Goal: Feedback & Contribution: Submit feedback/report problem

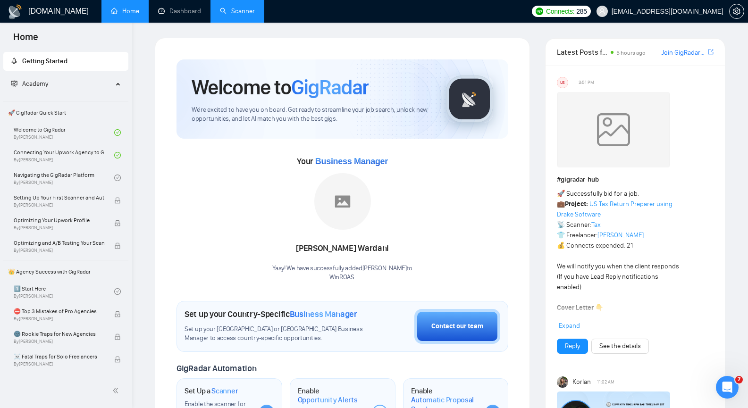
click at [232, 12] on link "Scanner" at bounding box center [237, 11] width 35 height 8
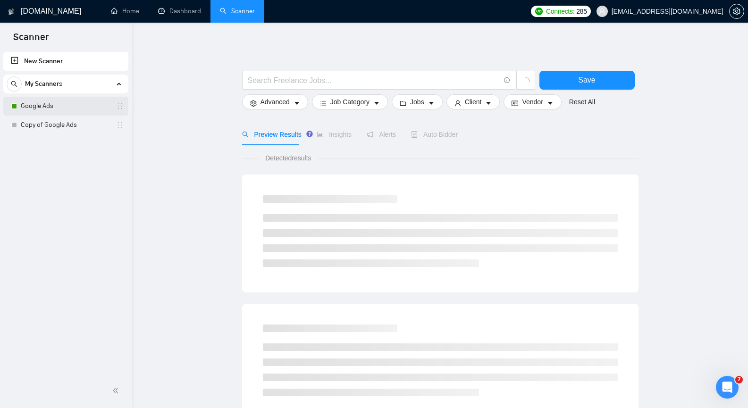
click at [71, 102] on link "Google Ads" at bounding box center [66, 106] width 90 height 19
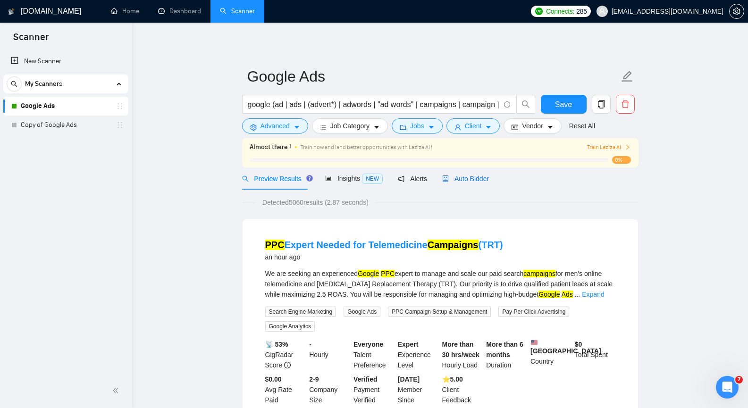
click at [470, 178] on span "Auto Bidder" at bounding box center [465, 179] width 47 height 8
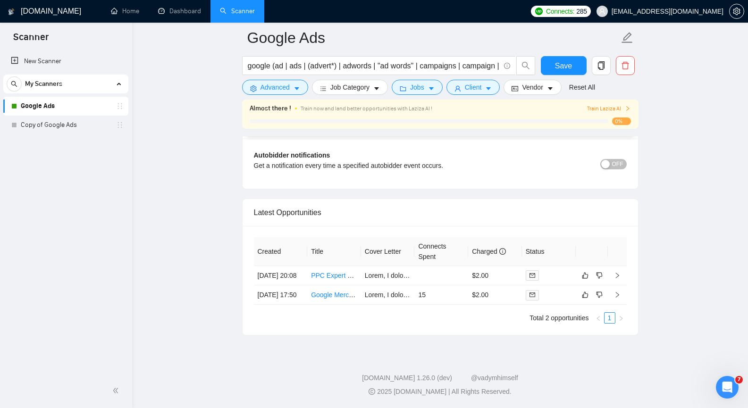
scroll to position [2298, 0]
click at [322, 272] on link "PPC Expert Needed for Telemedicine Campaigns (TRT)" at bounding box center [393, 276] width 164 height 8
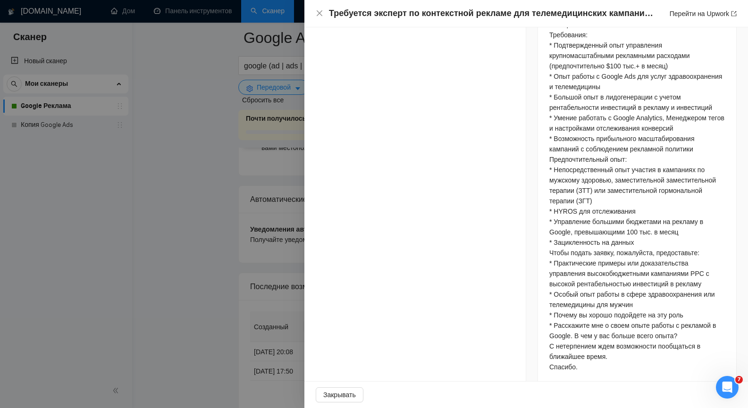
scroll to position [819, 0]
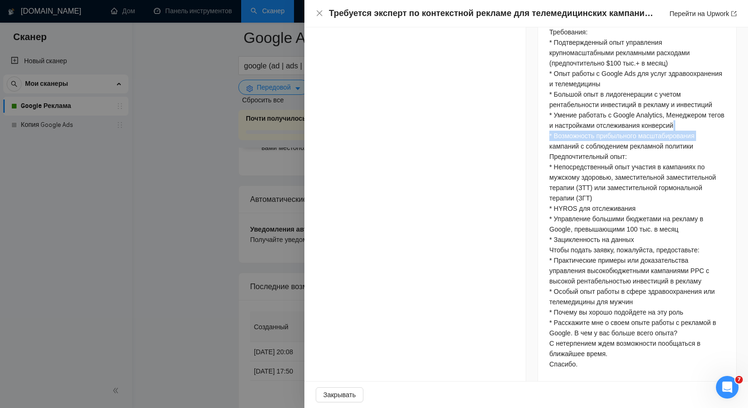
drag, startPoint x: 738, startPoint y: 278, endPoint x: 737, endPoint y: 296, distance: 18.4
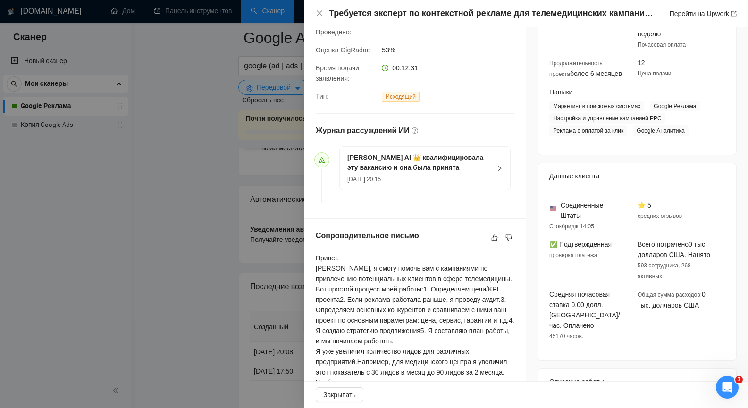
scroll to position [0, 0]
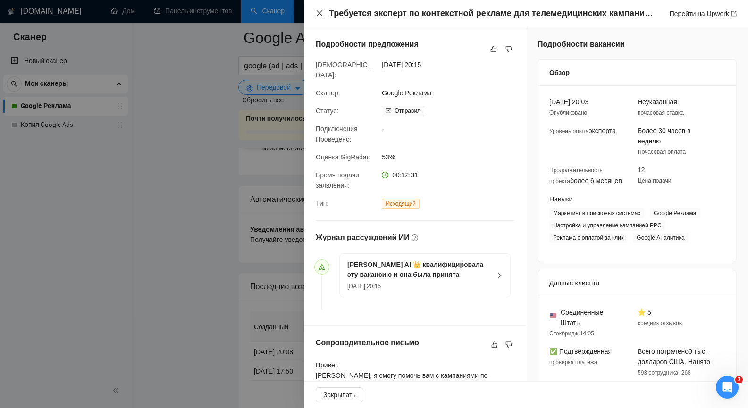
click at [317, 14] on icon "закрывать" at bounding box center [320, 13] width 8 height 8
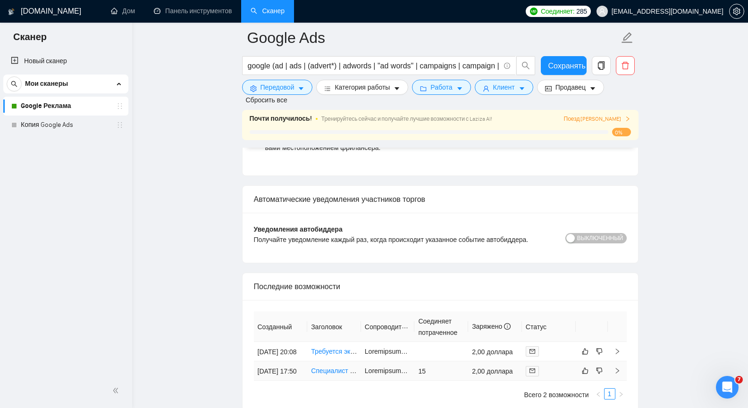
click at [335, 375] on font "Специалист по настройке Google Merchant Center" at bounding box center [387, 371] width 153 height 8
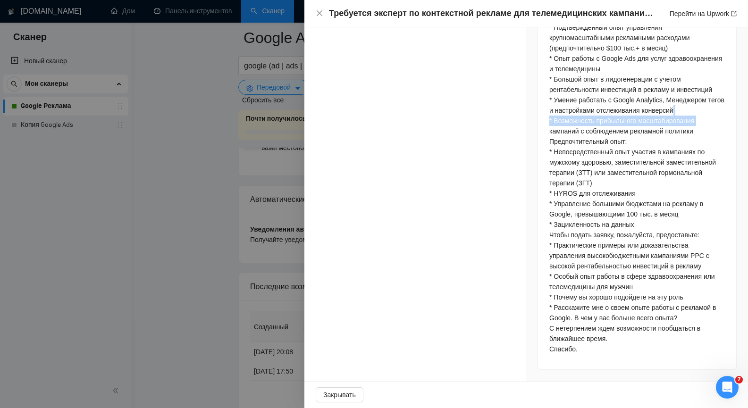
scroll to position [1123, 0]
click at [321, 392] on button "Закрывать" at bounding box center [340, 395] width 48 height 15
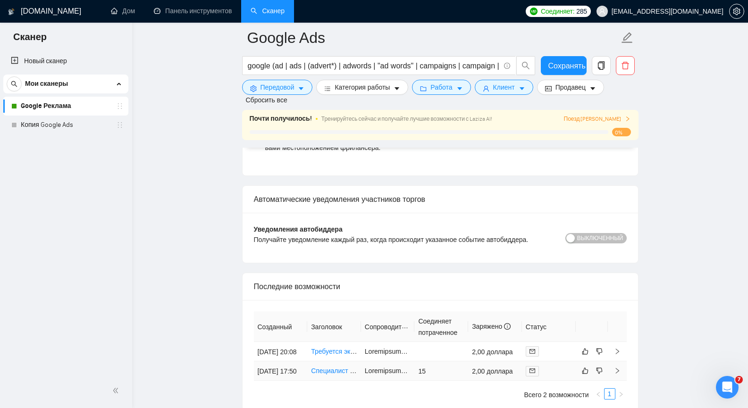
click at [334, 375] on font "Специалист по настройке Google Merchant Center" at bounding box center [387, 371] width 153 height 8
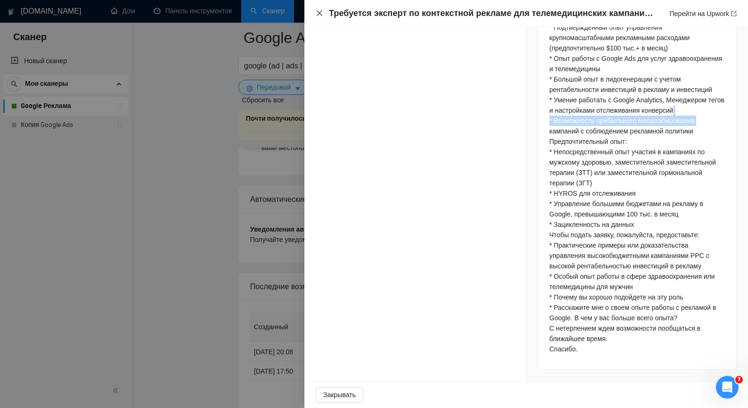
click at [321, 10] on icon "закрывать" at bounding box center [320, 13] width 8 height 8
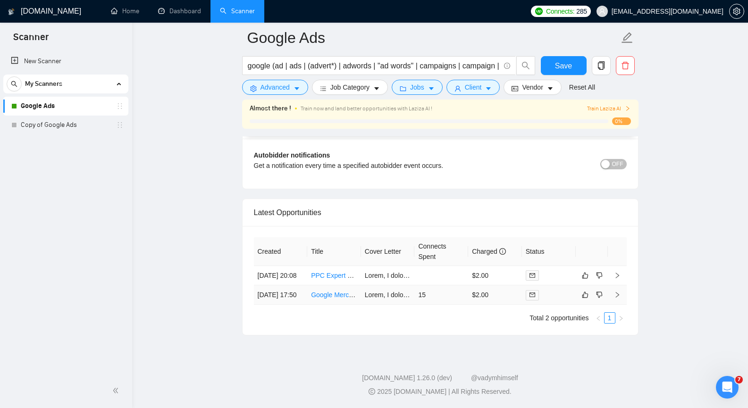
click at [326, 291] on link "Google Merchant Centre Setup Specialist" at bounding box center [372, 295] width 122 height 8
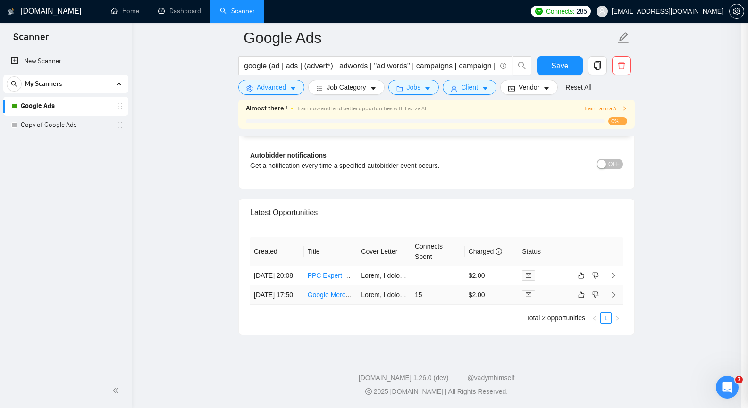
scroll to position [935, 0]
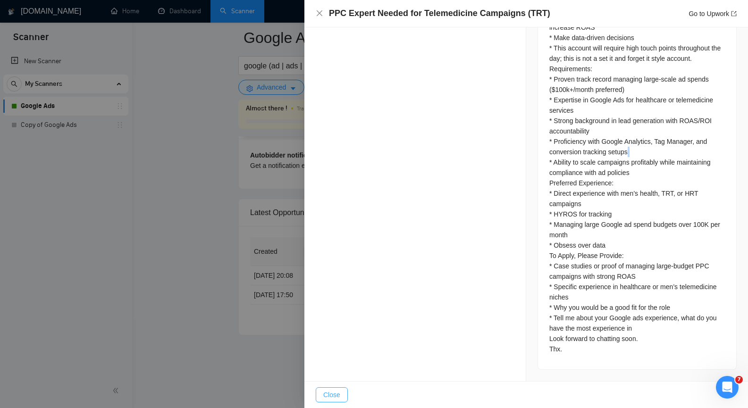
click at [333, 397] on span "Close" at bounding box center [331, 395] width 17 height 10
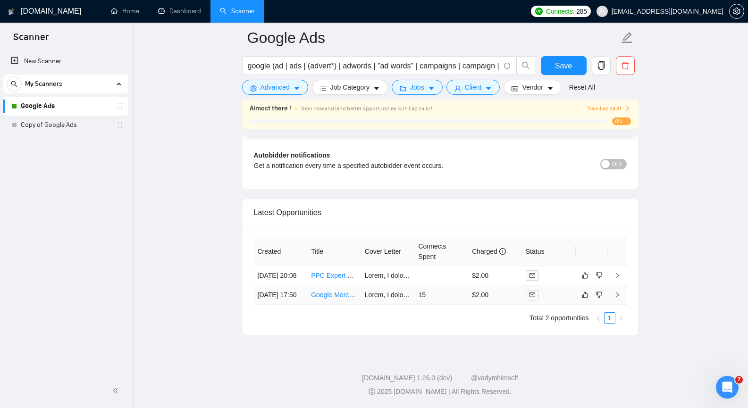
click at [618, 292] on icon "right" at bounding box center [617, 295] width 3 height 6
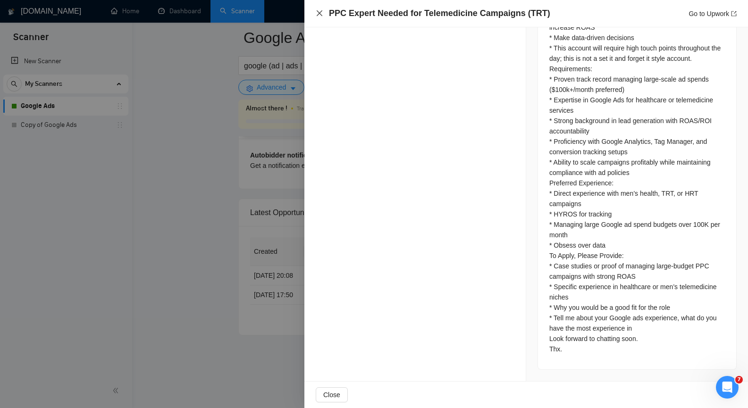
click at [320, 13] on icon "close" at bounding box center [320, 13] width 6 height 6
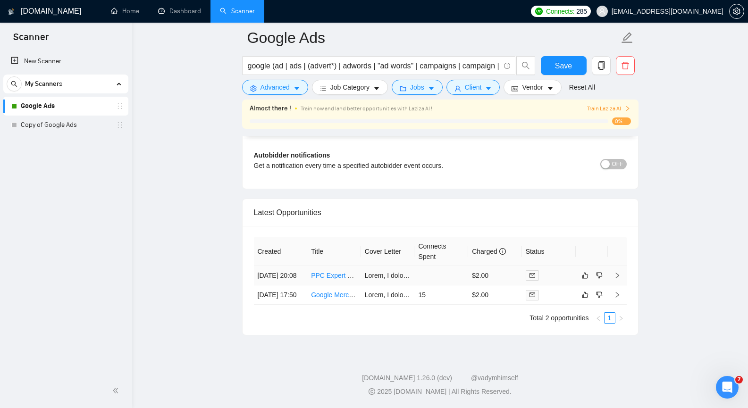
click at [620, 272] on icon "right" at bounding box center [617, 275] width 7 height 7
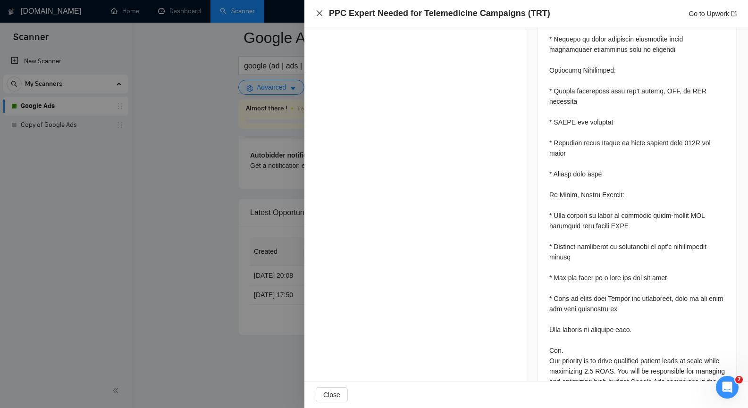
click at [320, 14] on icon "close" at bounding box center [320, 13] width 6 height 6
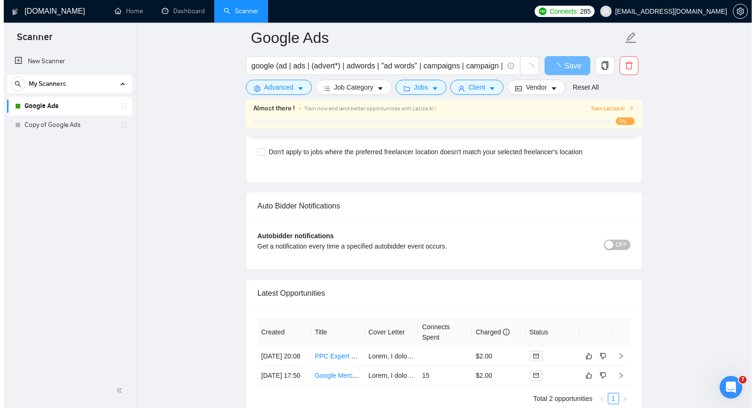
scroll to position [2210, 0]
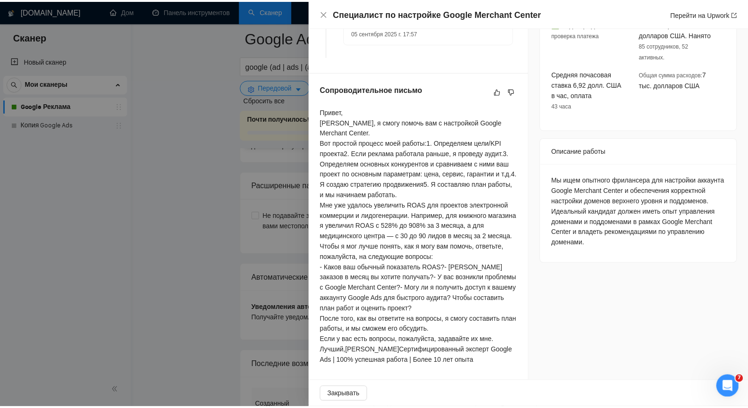
scroll to position [443, 0]
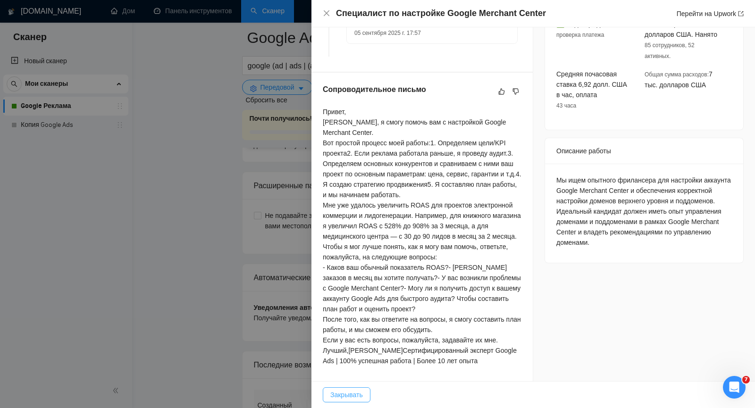
click at [340, 398] on font "Закрывать" at bounding box center [346, 395] width 33 height 8
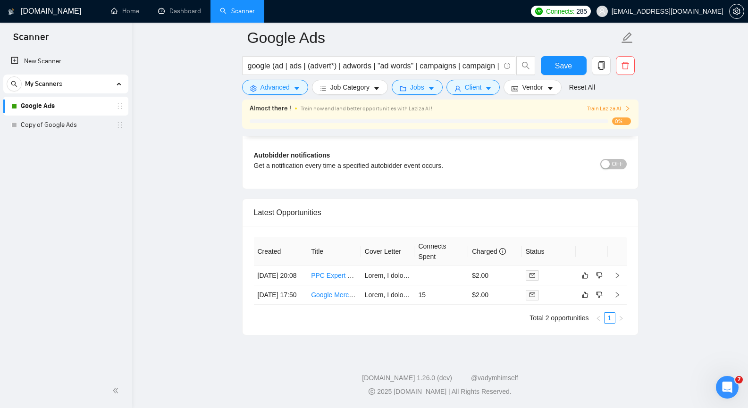
scroll to position [2298, 0]
click at [601, 291] on icon "dislike" at bounding box center [599, 295] width 7 height 8
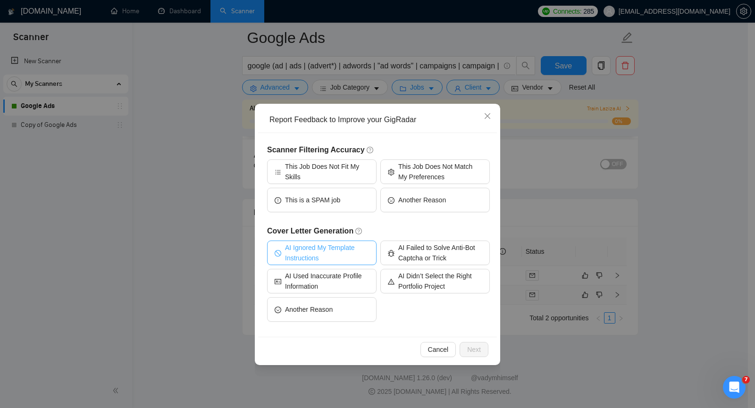
click at [308, 248] on span "AI Ignored My Template Instructions" at bounding box center [327, 253] width 84 height 21
click at [474, 348] on span "Next" at bounding box center [474, 350] width 14 height 10
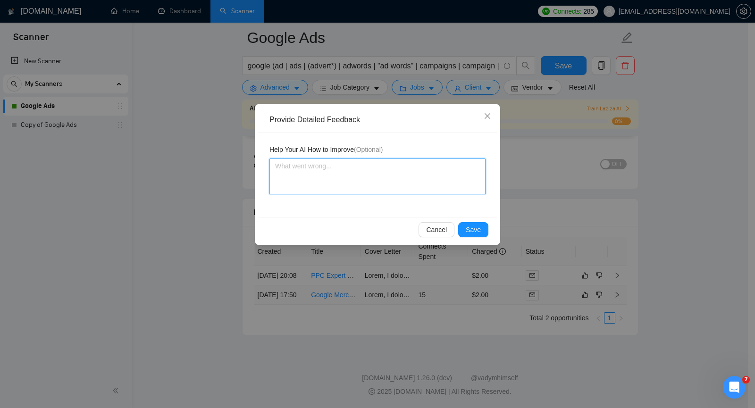
click at [377, 175] on textarea at bounding box center [378, 177] width 216 height 36
paste textarea "If the client does not ask about my work process, then there is no need to writ…"
type textarea "If the client does not ask about my work process, then there is no need to writ…"
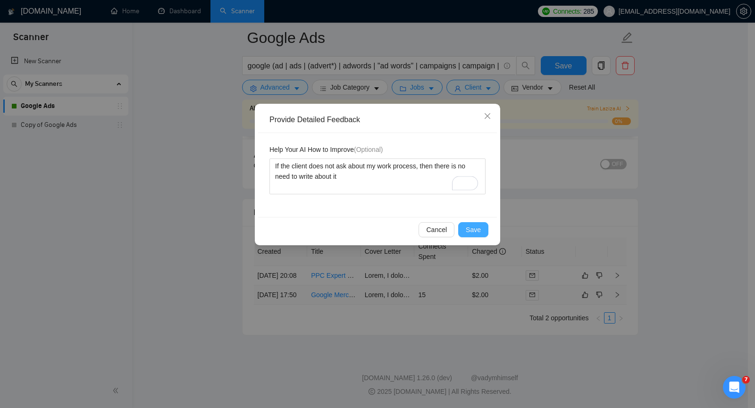
click at [474, 227] on span "Save" at bounding box center [473, 230] width 15 height 10
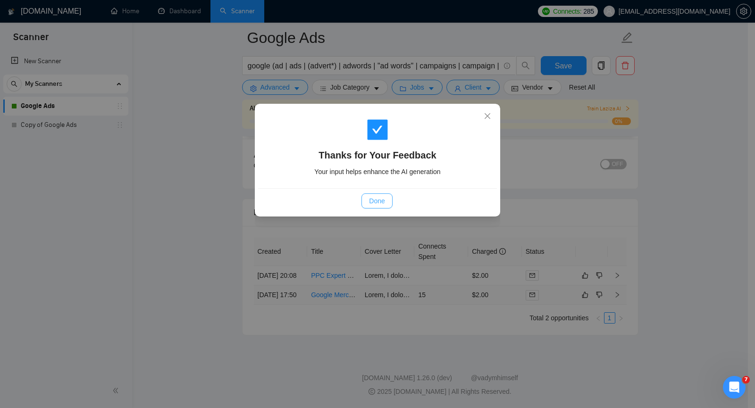
click at [375, 197] on span "Done" at bounding box center [377, 201] width 16 height 10
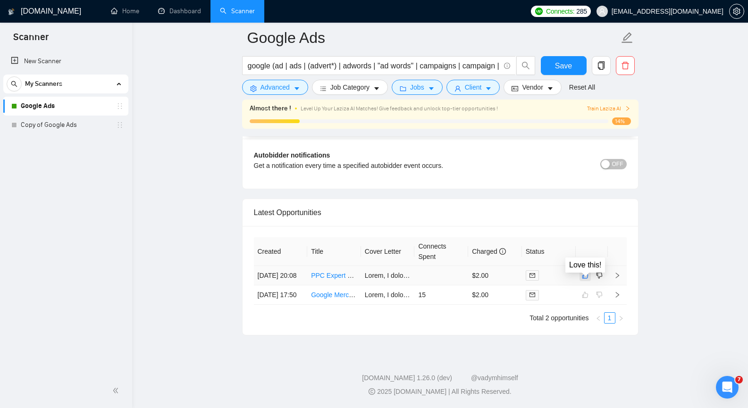
click at [586, 272] on icon "like" at bounding box center [585, 276] width 7 height 8
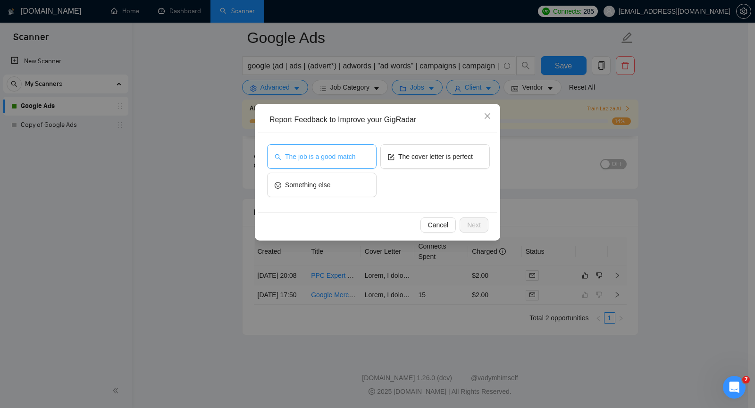
click at [339, 159] on span "The job is a good match" at bounding box center [320, 157] width 70 height 10
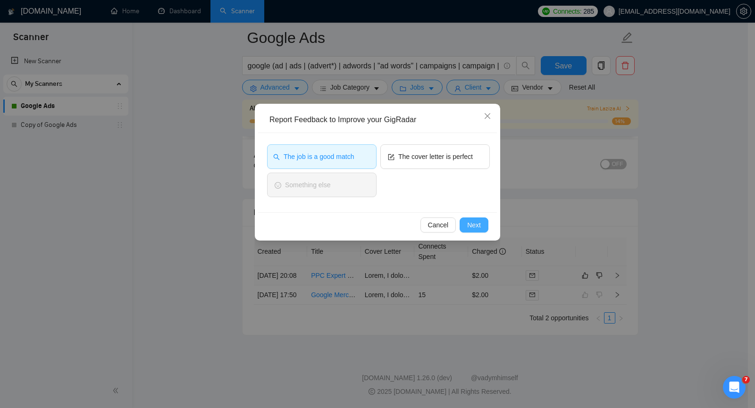
click at [474, 223] on span "Next" at bounding box center [474, 225] width 14 height 10
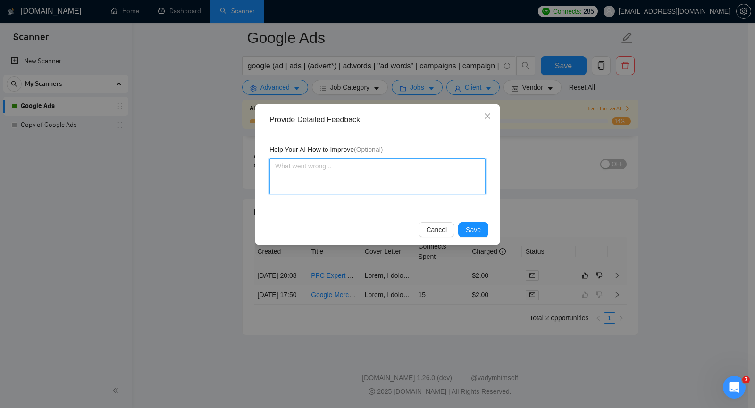
click at [357, 181] on textarea at bounding box center [378, 177] width 216 height 36
paste textarea "If a client writes what ROAS they want to achieve, there is no need to ask what…"
type textarea "If a client writes what ROAS they want to achieve, there is no need to ask what…"
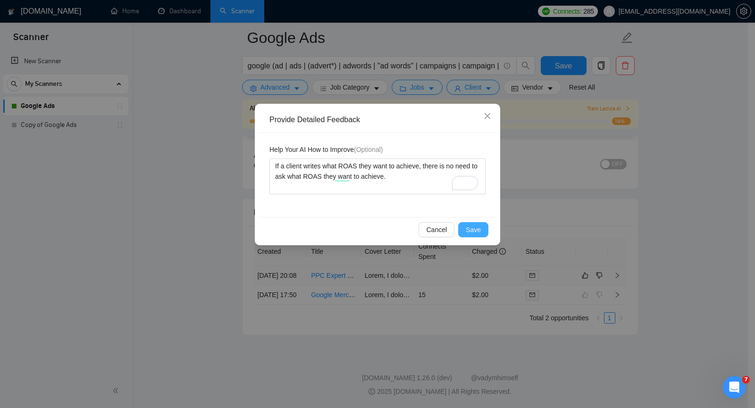
click at [473, 230] on span "Save" at bounding box center [473, 230] width 15 height 10
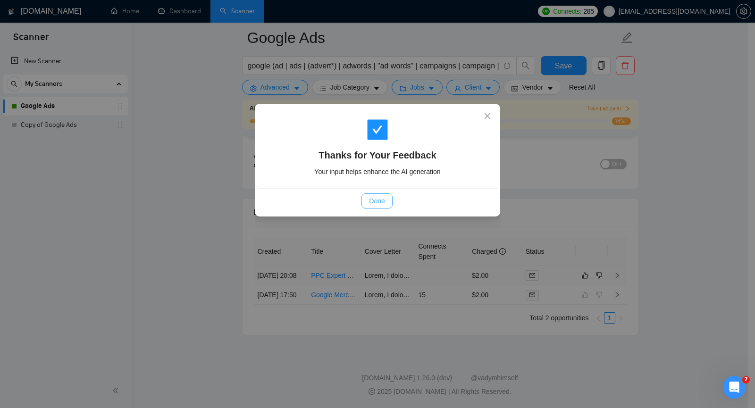
click at [370, 203] on span "Done" at bounding box center [377, 201] width 16 height 10
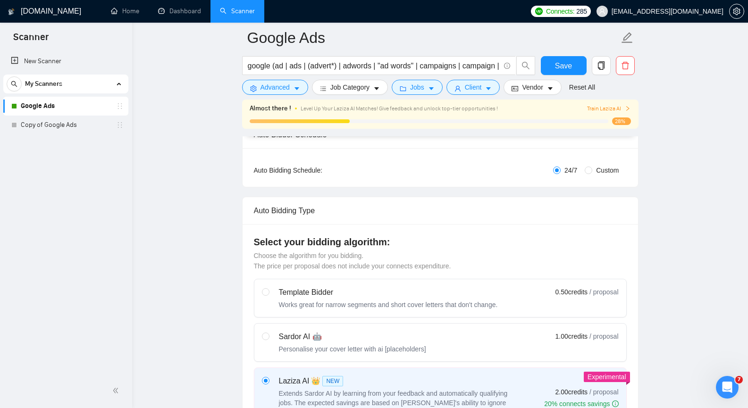
scroll to position [122, 0]
